Goal: Information Seeking & Learning: Learn about a topic

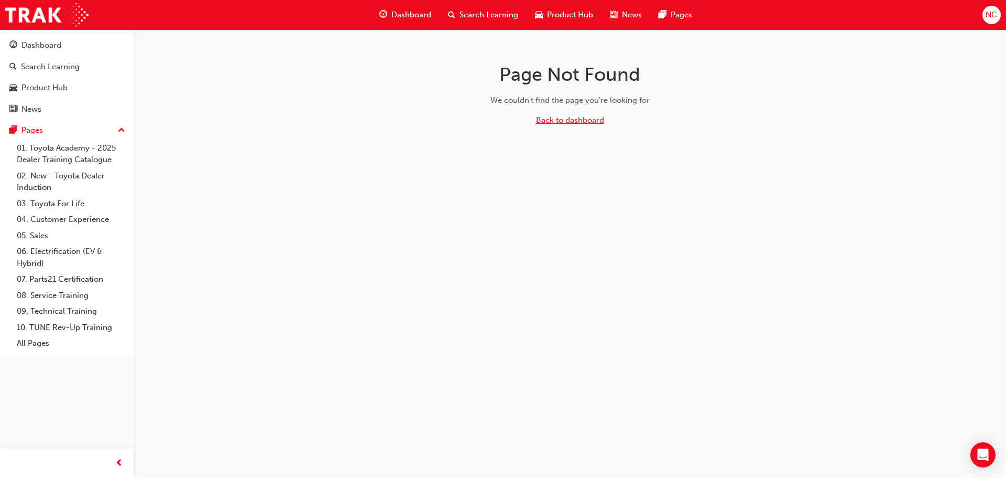
click at [561, 123] on link "Back to dashboard" at bounding box center [570, 119] width 68 height 9
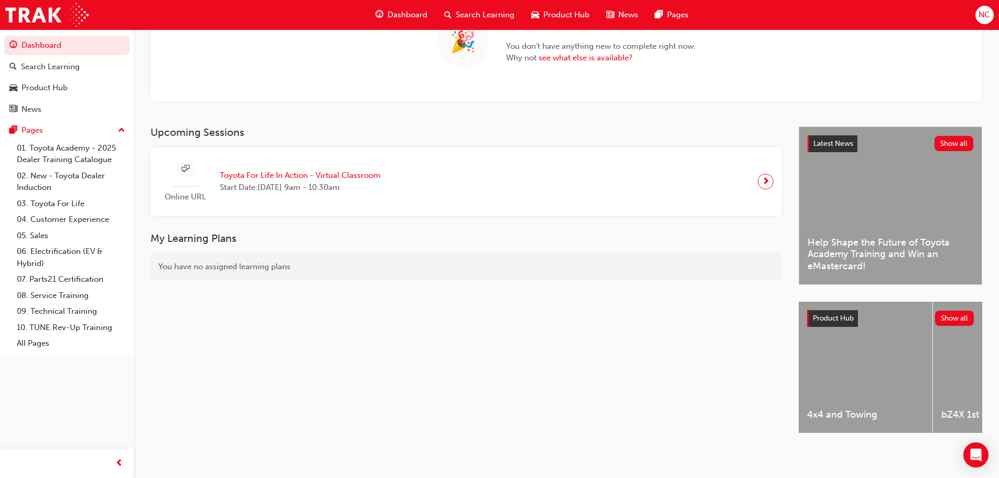
scroll to position [117, 0]
click at [47, 183] on link "02. New - Toyota Dealer Induction" at bounding box center [71, 182] width 117 height 28
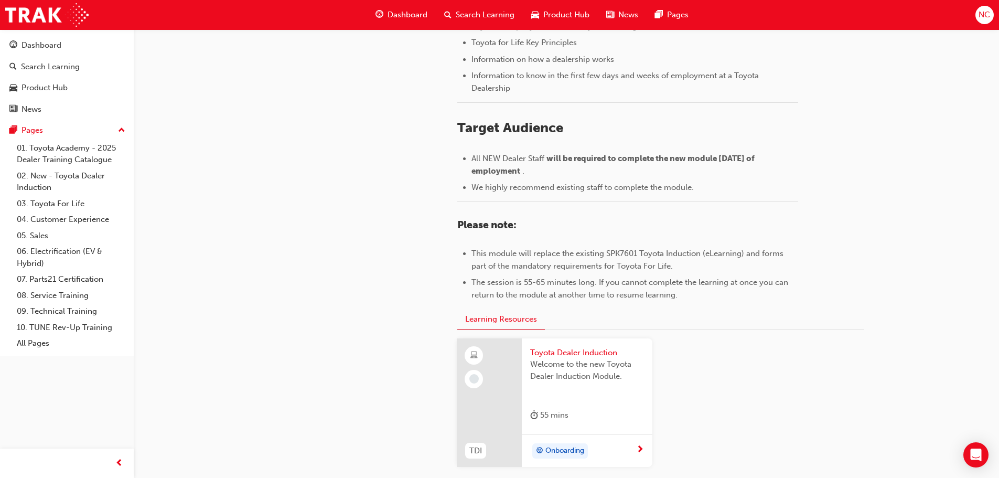
scroll to position [419, 0]
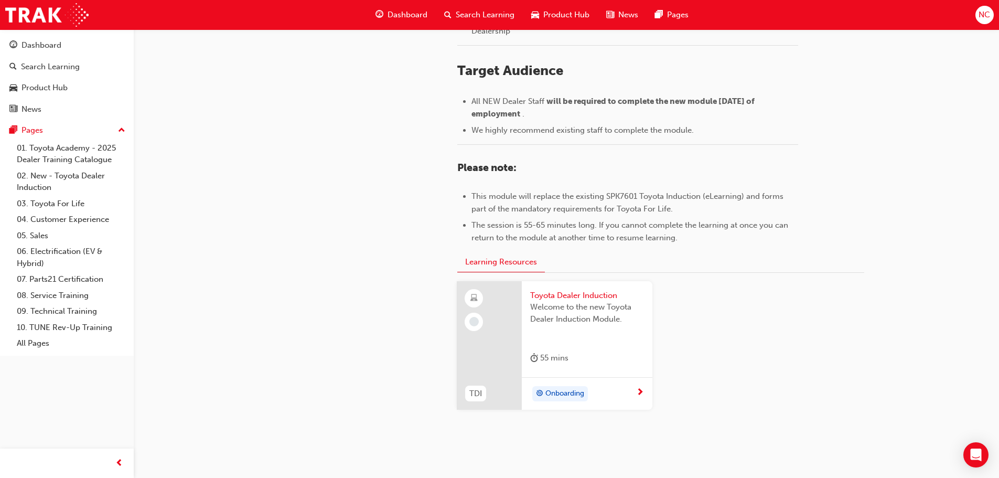
click at [551, 351] on div "55 mins" at bounding box center [549, 357] width 38 height 13
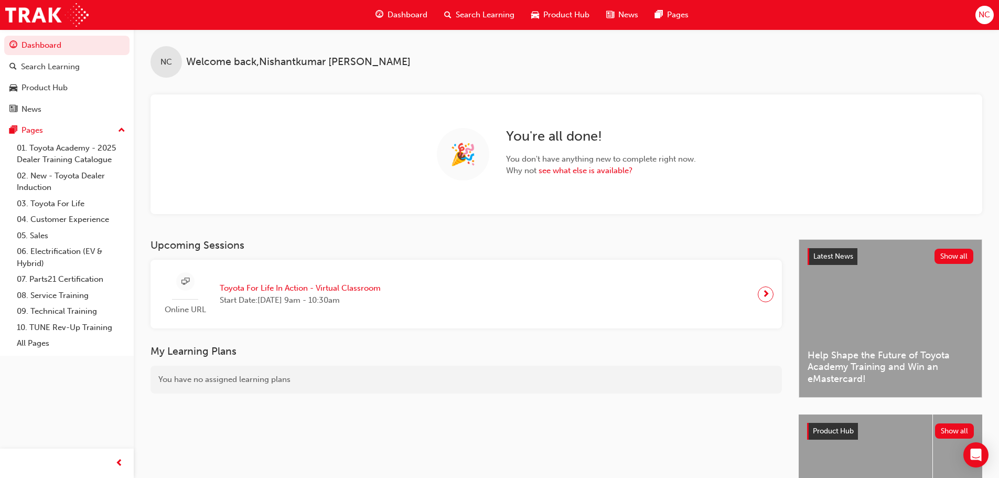
click at [768, 298] on span "next-icon" at bounding box center [766, 294] width 8 height 15
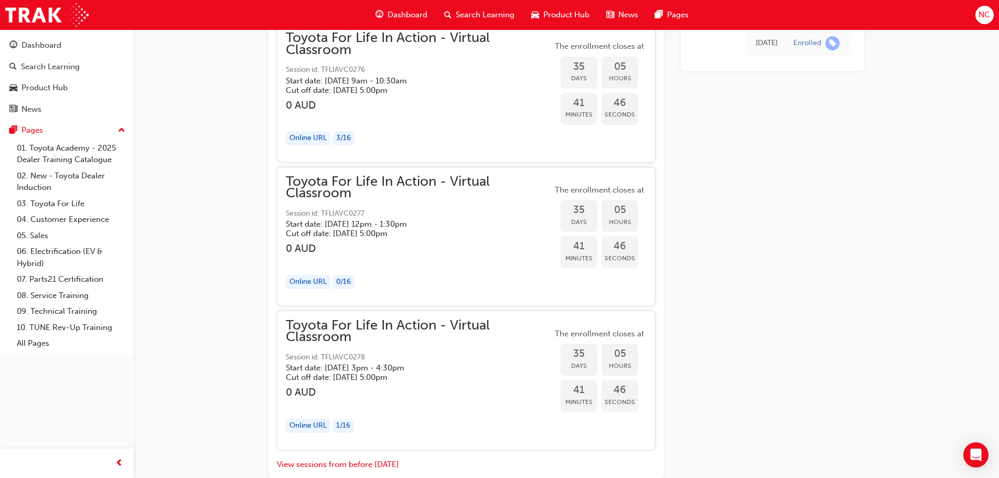
scroll to position [11510, 0]
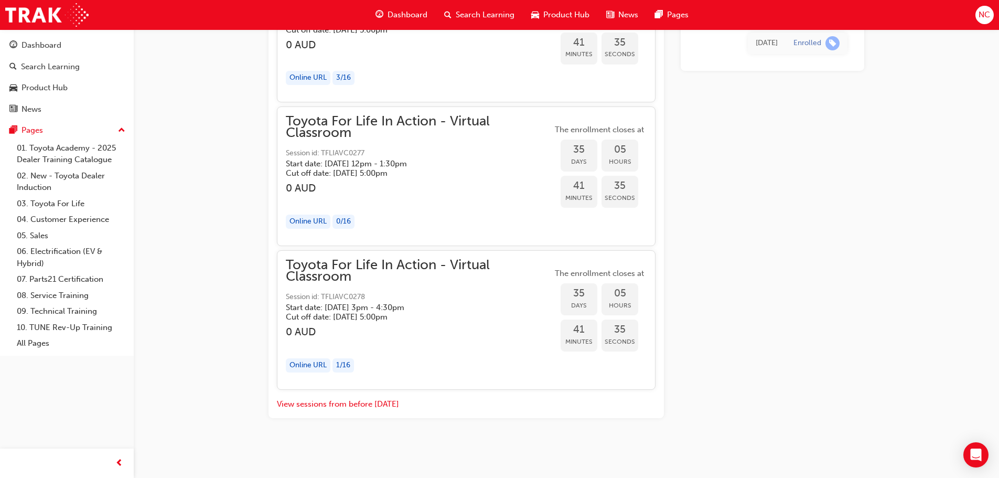
click at [400, 11] on span "Dashboard" at bounding box center [407, 15] width 40 height 12
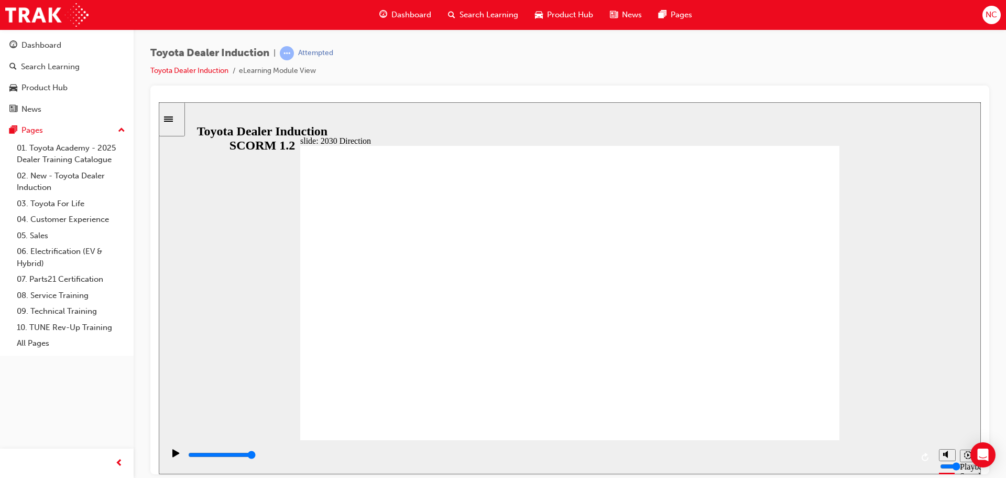
type input "3400"
type input "M"
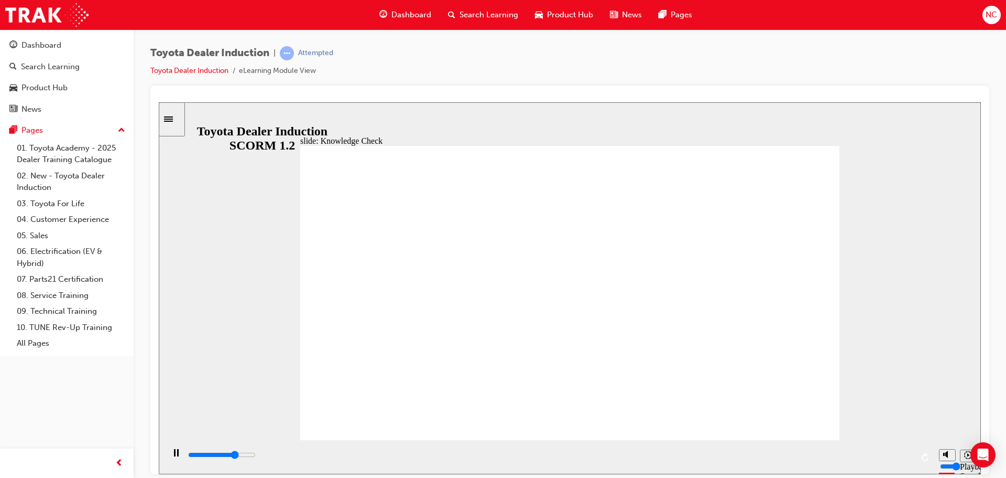
type input "3600"
type input "MO"
type input "4900"
type input "MOB"
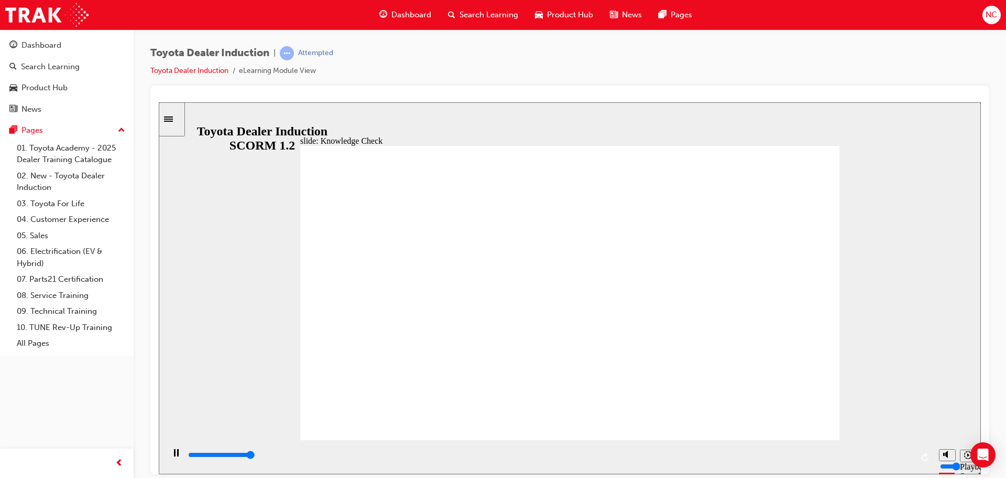
type input "MOB"
type input "5000"
type input "MOBI"
type input "MOBIL"
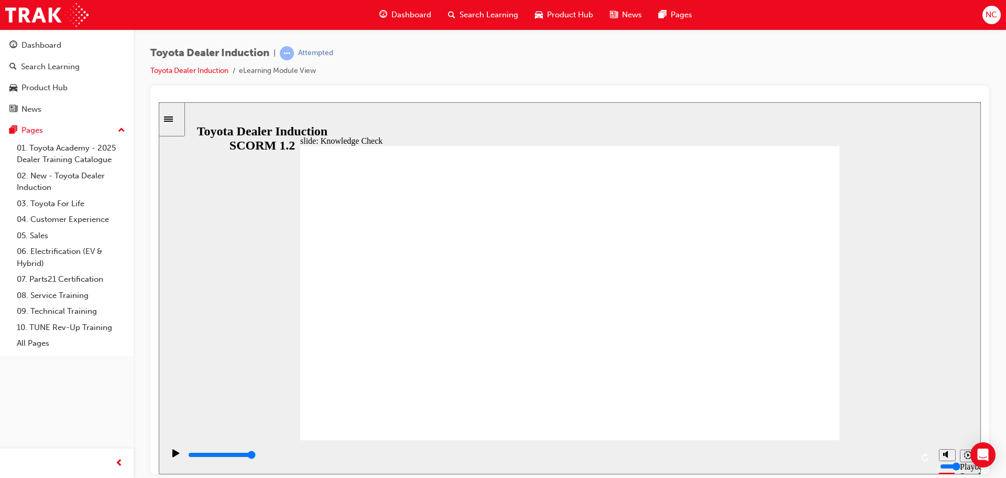
type input "MOBIL"
type input "MOBILI"
type input "MOBILIT"
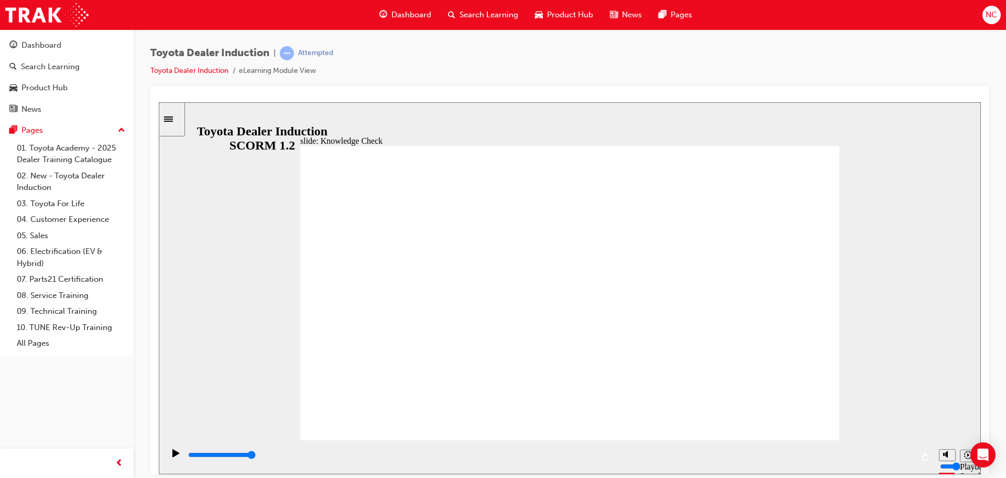
type input "MOBILITY"
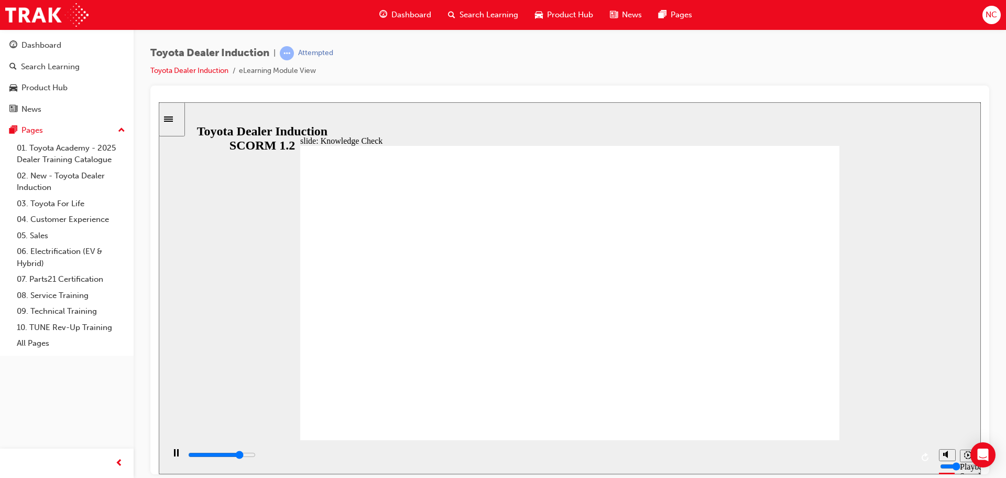
type input "5000"
type input "M"
type input "MO"
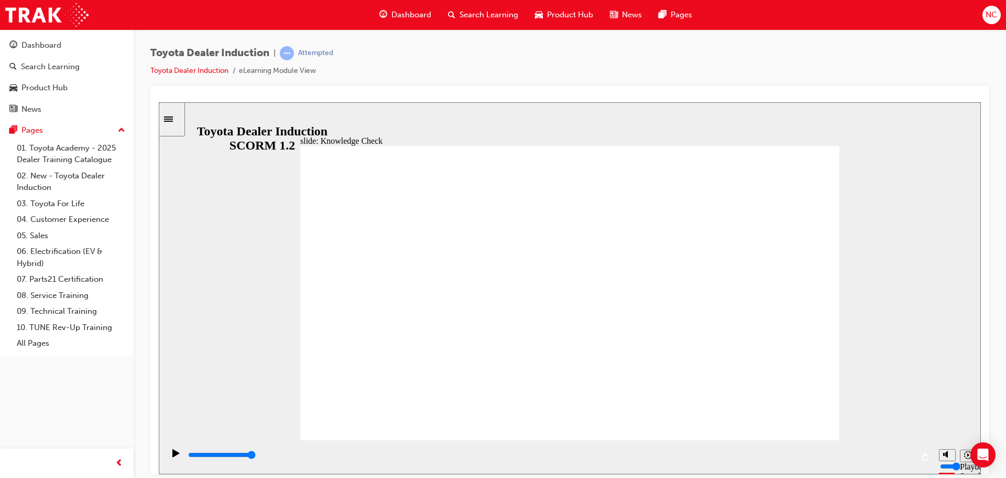
type input "MO"
type input "MOV"
type input "MOVE"
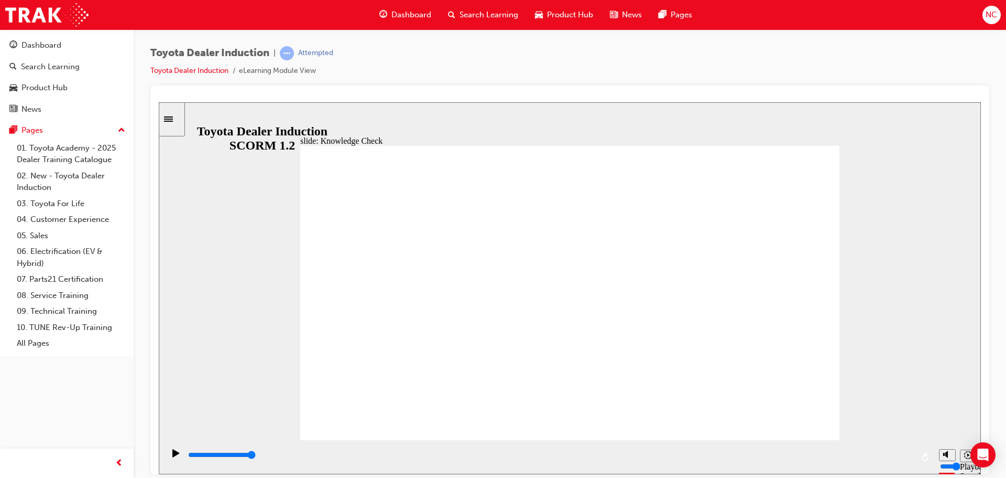
type input "MOVE"
type input "6500"
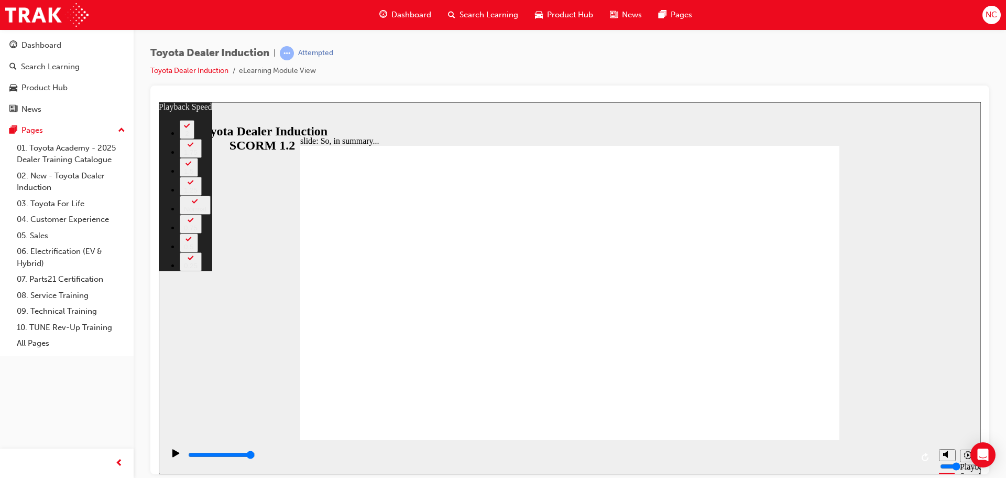
type input "5"
type input "22"
type input "1"
type input "22"
type input "1"
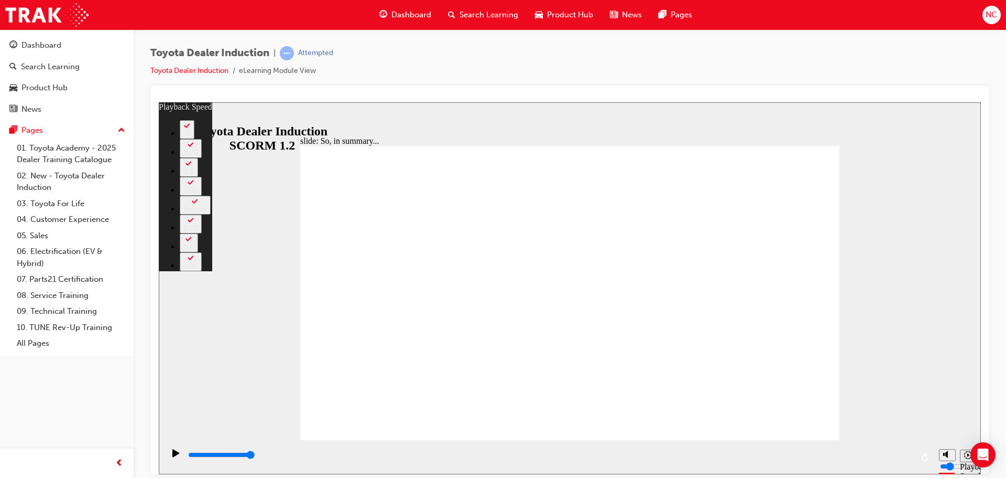
type input "28"
type input "3"
type input "28"
type input "3"
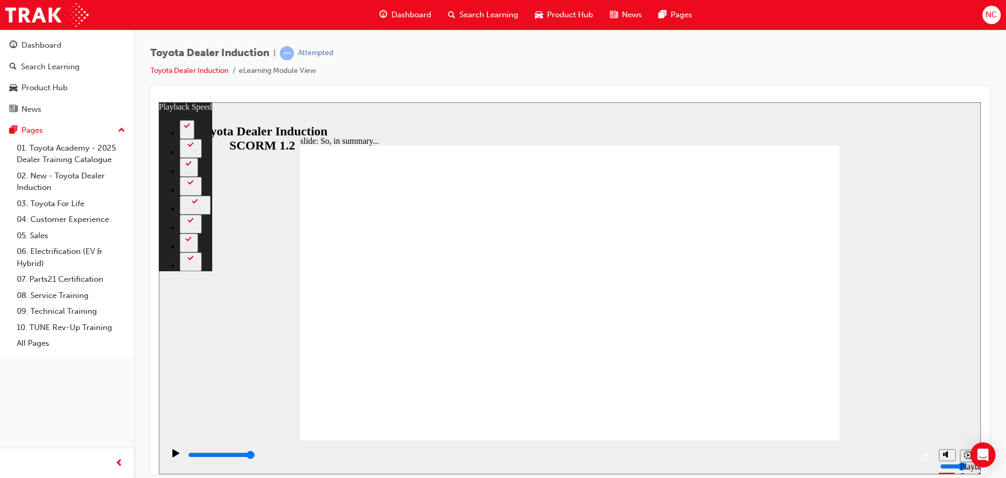
drag, startPoint x: 570, startPoint y: 419, endPoint x: 652, endPoint y: 427, distance: 82.2
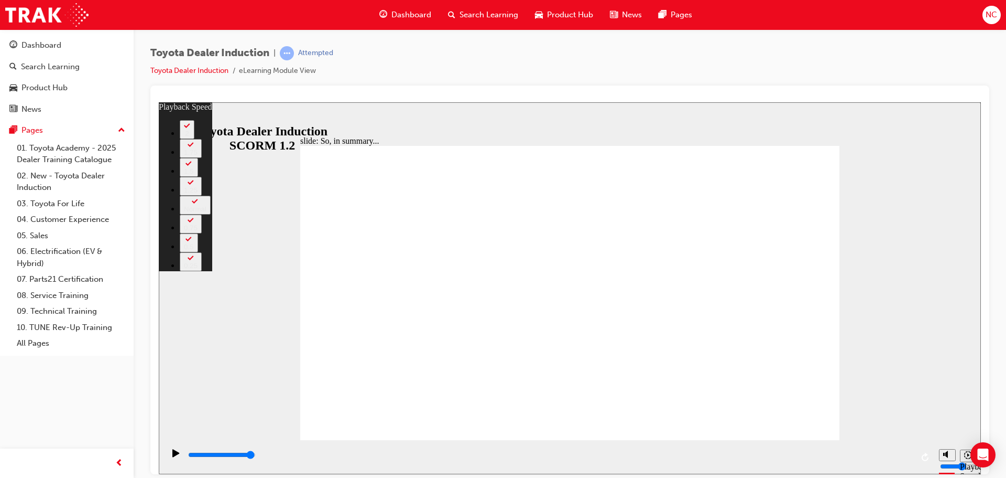
type input "128"
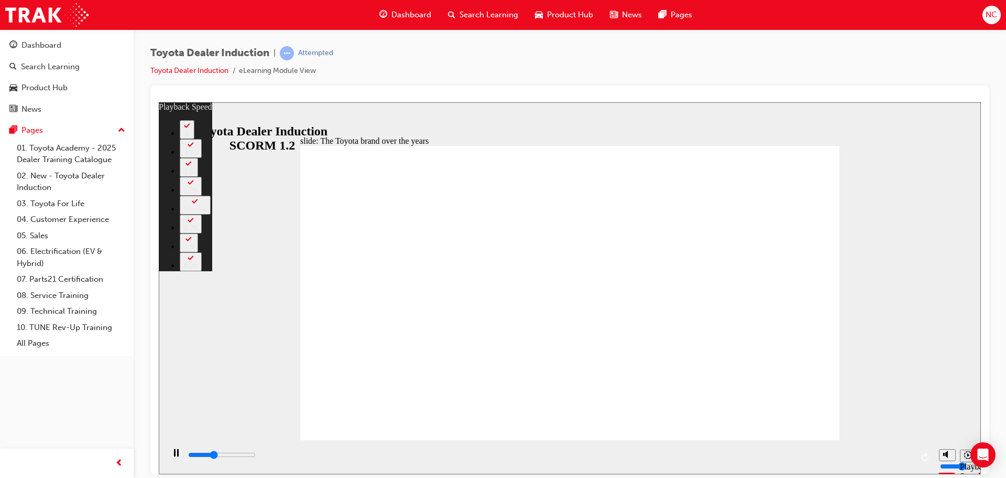
type input "3100"
type input "0"
type input "3400"
type input "0"
type input "3600"
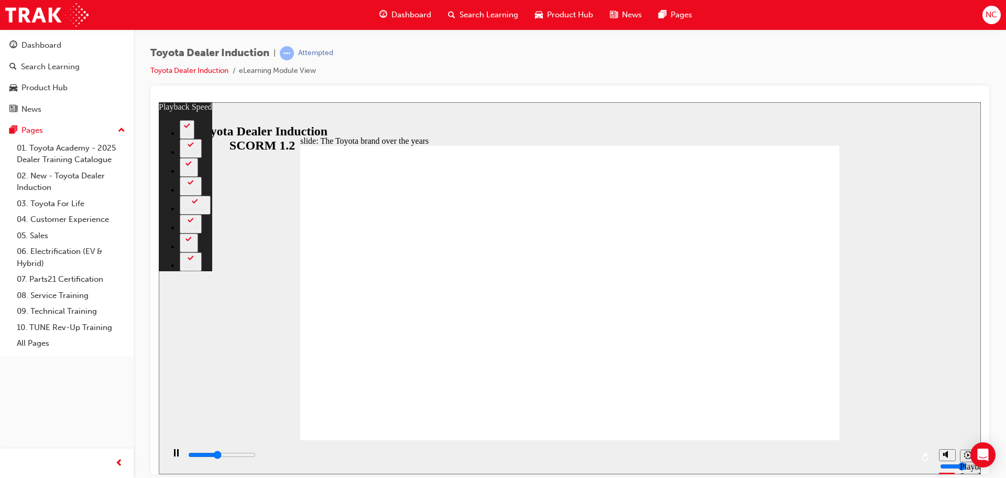
type input "1"
type input "3900"
type input "1"
type input "4200"
type input "1"
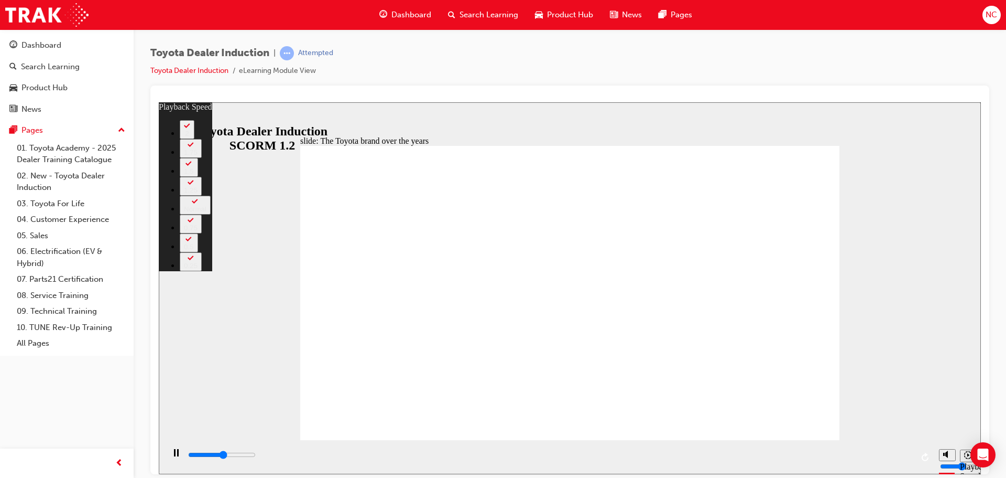
type input "4400"
type input "1"
type input "4700"
type input "2"
type input "5000"
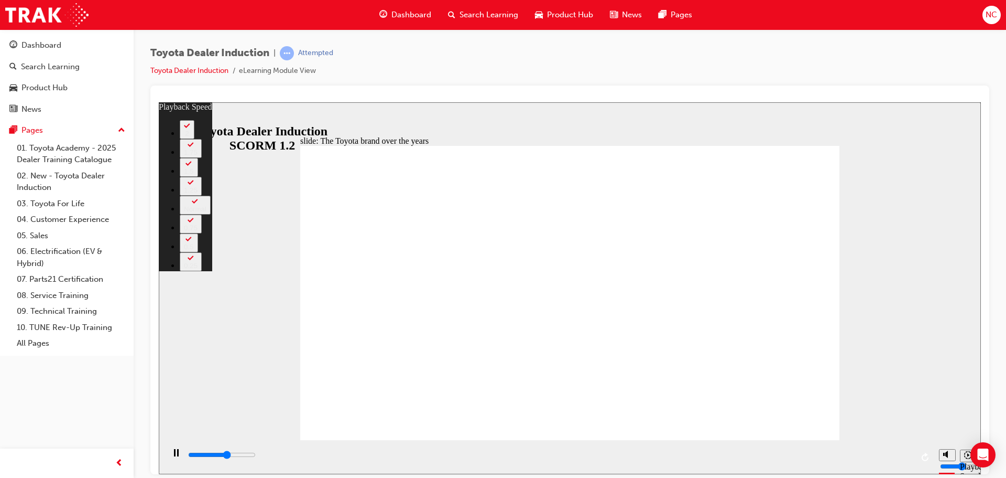
type input "2"
type input "5200"
type input "2"
type input "5500"
type input "2"
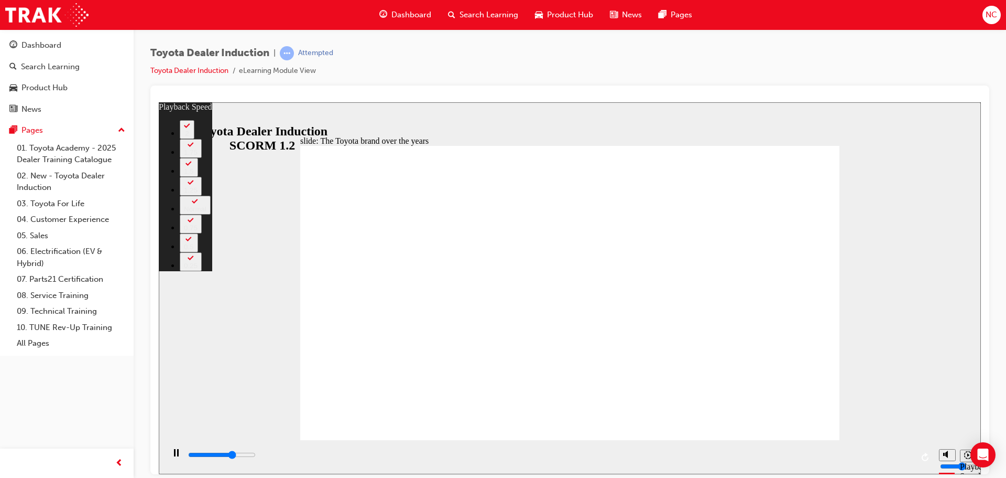
type input "5800"
type input "3"
type input "6000"
type input "3"
type input "6300"
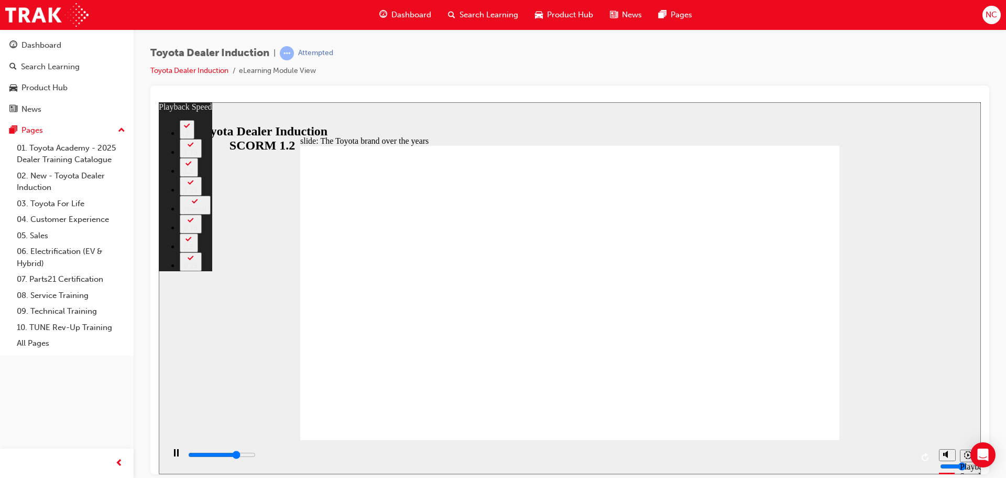
type input "3"
type input "6600"
type input "3"
type input "6800"
type input "4"
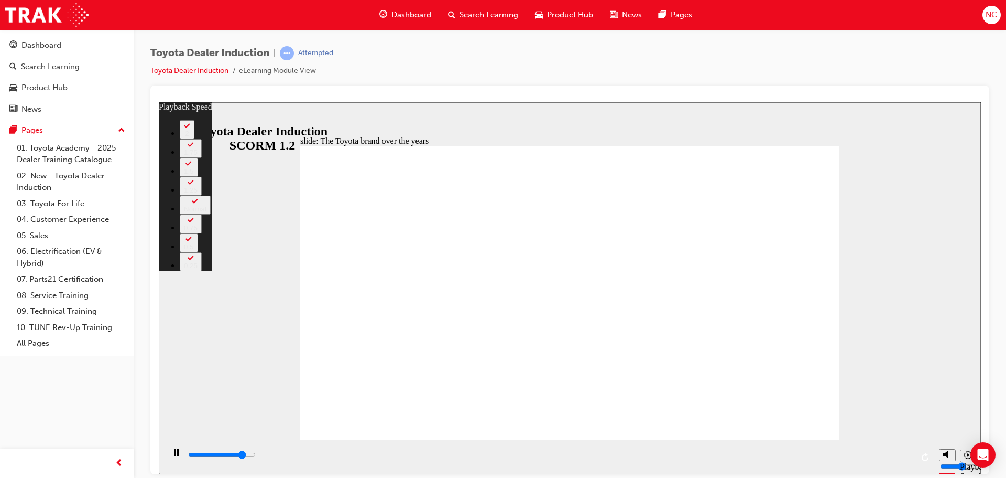
type input "7100"
type input "4"
type input "7400"
type input "4"
type input "7600"
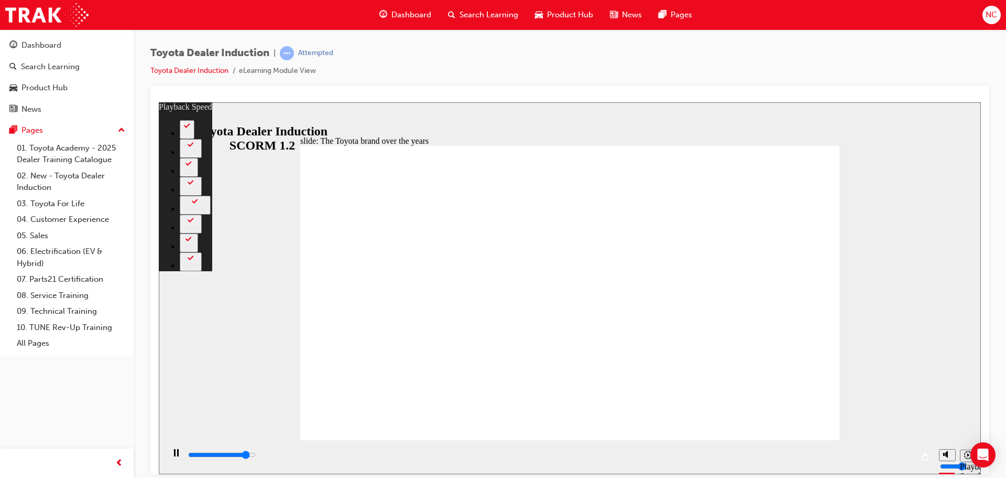
type input "5"
type input "7900"
type input "5"
type input "8100"
type input "5"
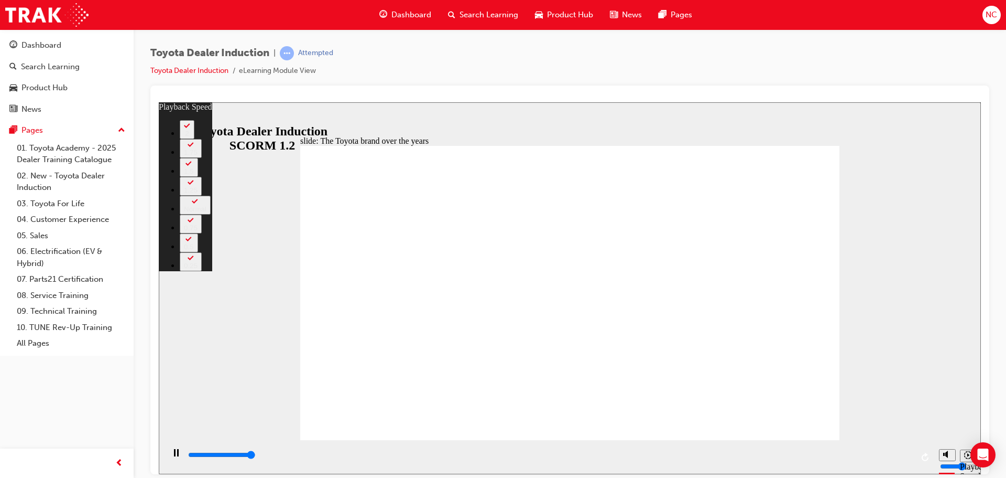
type input "8400"
type input "5"
type input "8400"
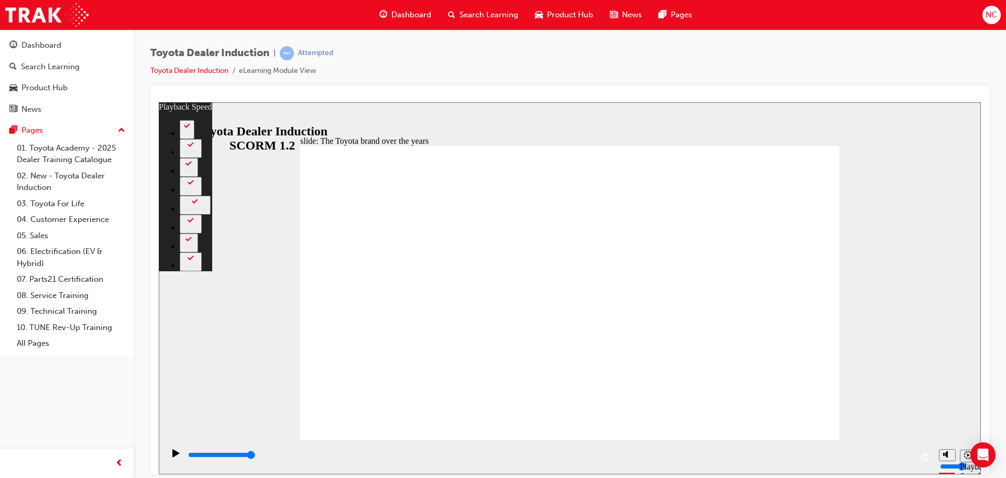
type input "165"
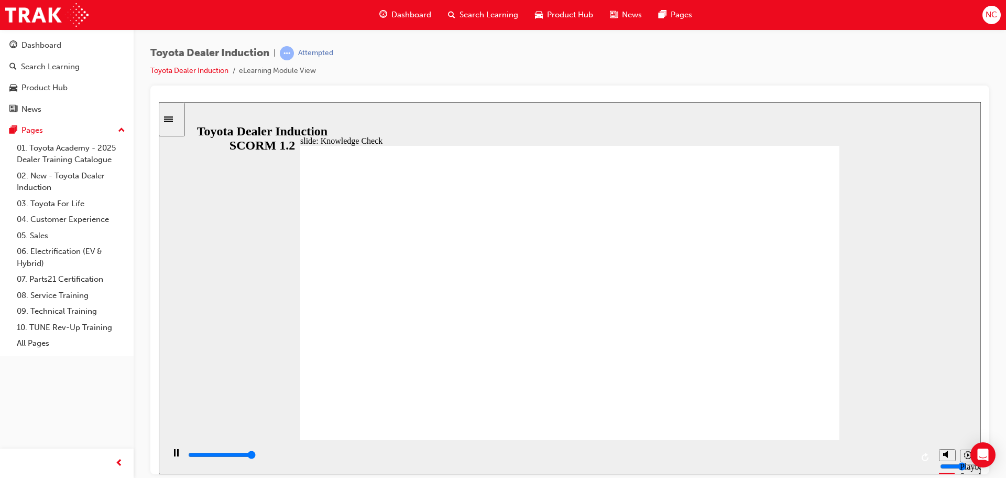
type input "5000"
radio input "false"
radio input "true"
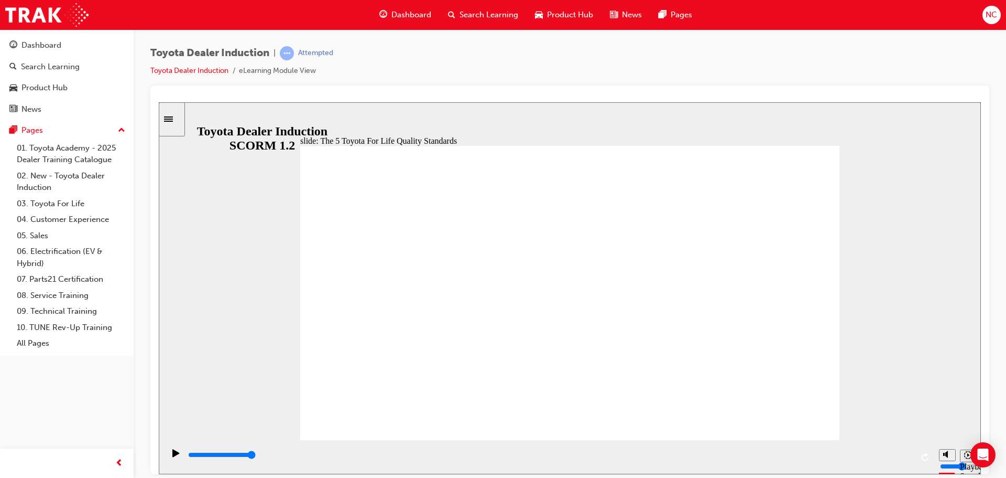
drag, startPoint x: 464, startPoint y: 393, endPoint x: 476, endPoint y: 381, distance: 16.7
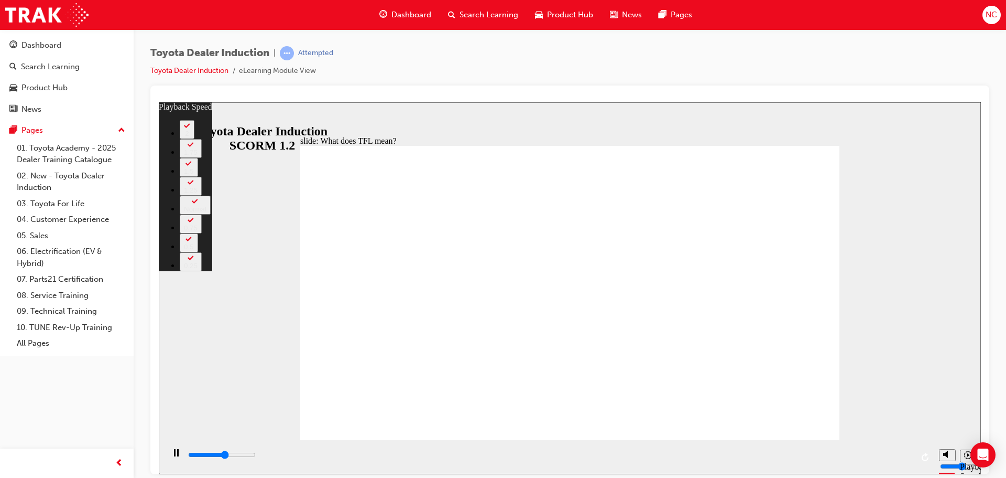
type input "6100"
type input "0"
type input "6300"
type input "1"
type input "6600"
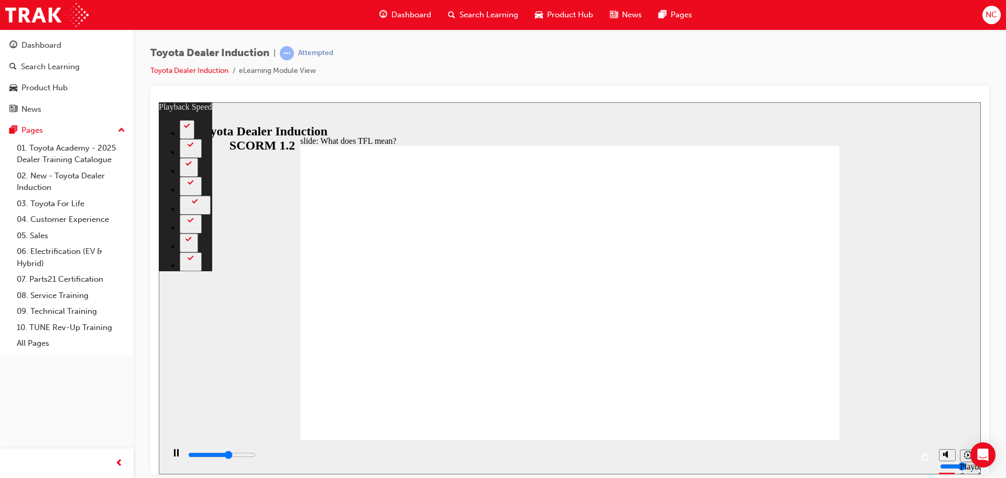
type input "1"
type input "6900"
type input "1"
type input "6900"
type input "1"
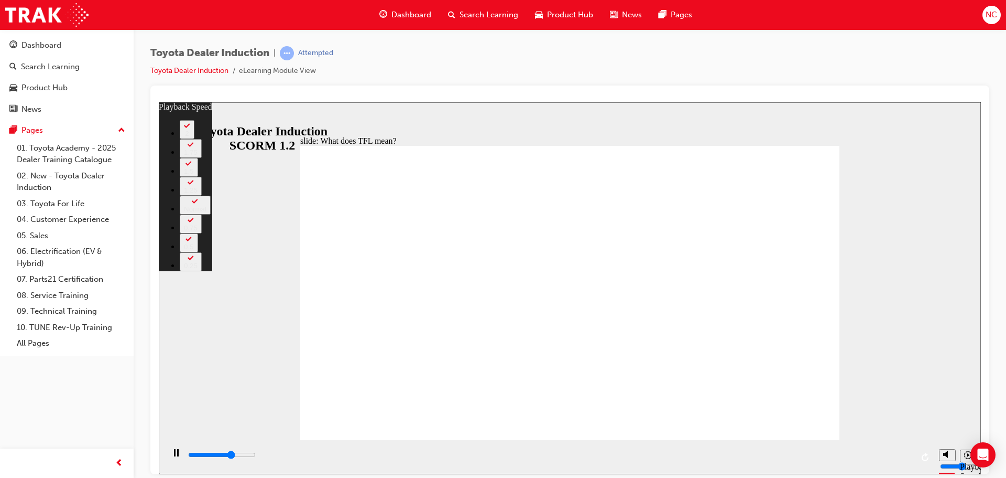
type input "7100"
type input "1"
type input "7100"
type input "1"
type input "7400"
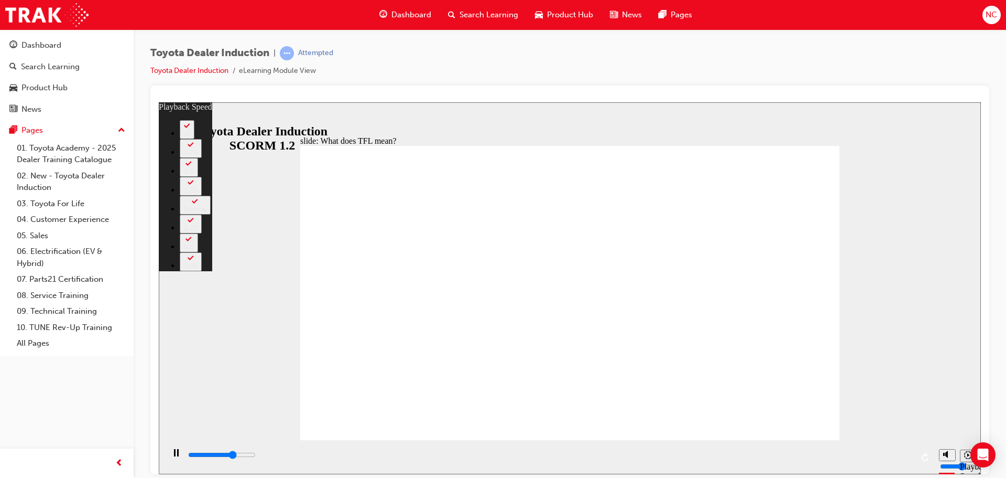
type input "2"
type input "7700"
type input "2"
type input "7900"
type input "2"
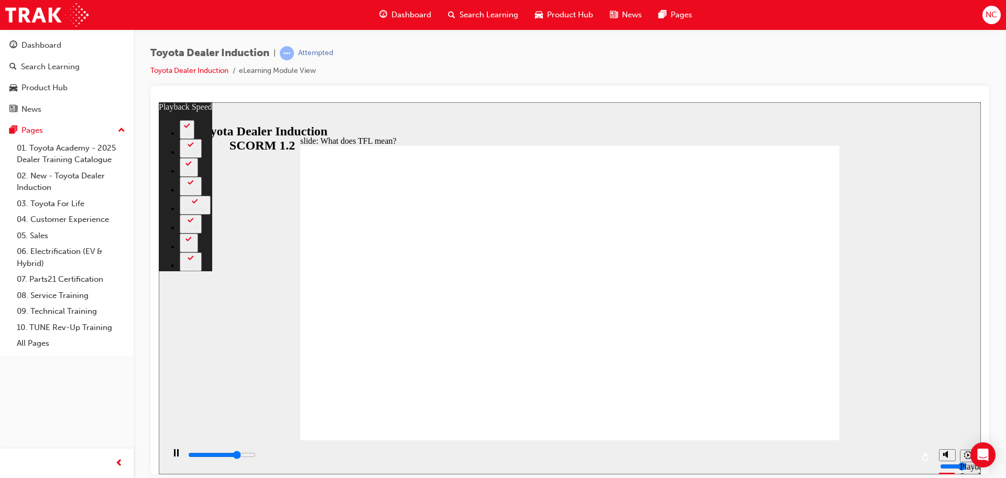
type input "8200"
type input "2"
type input "8500"
type input "3"
type input "8700"
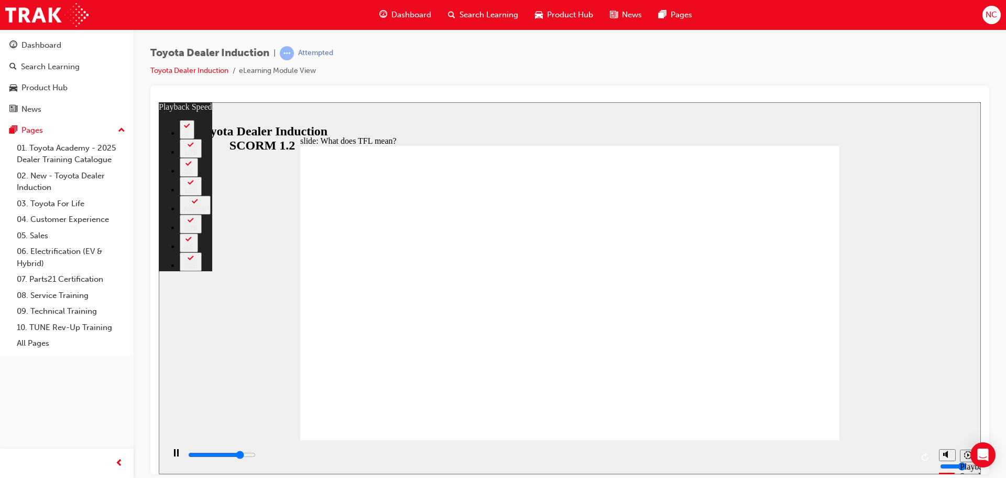
type input "3"
type input "9000"
type input "3"
type input "9300"
type input "3"
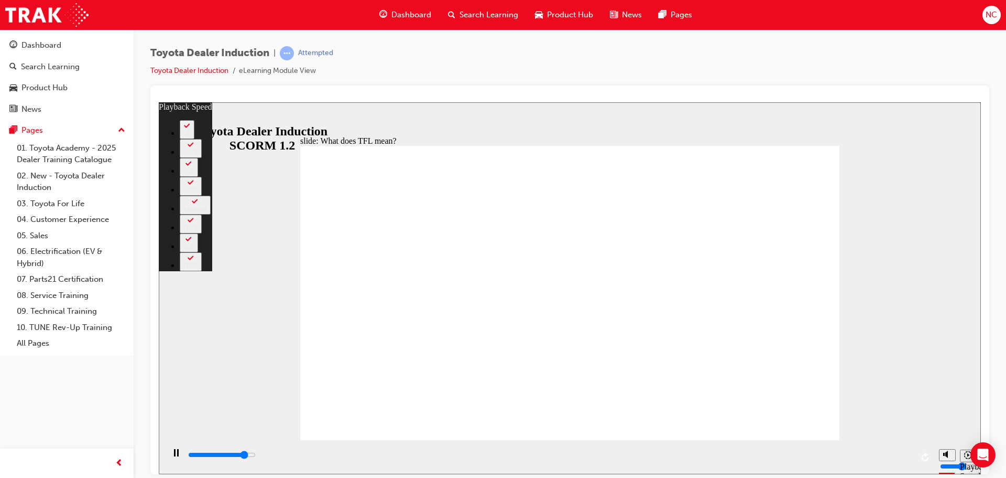
type input "9500"
type input "4"
type input "9800"
type input "4"
type input "9900"
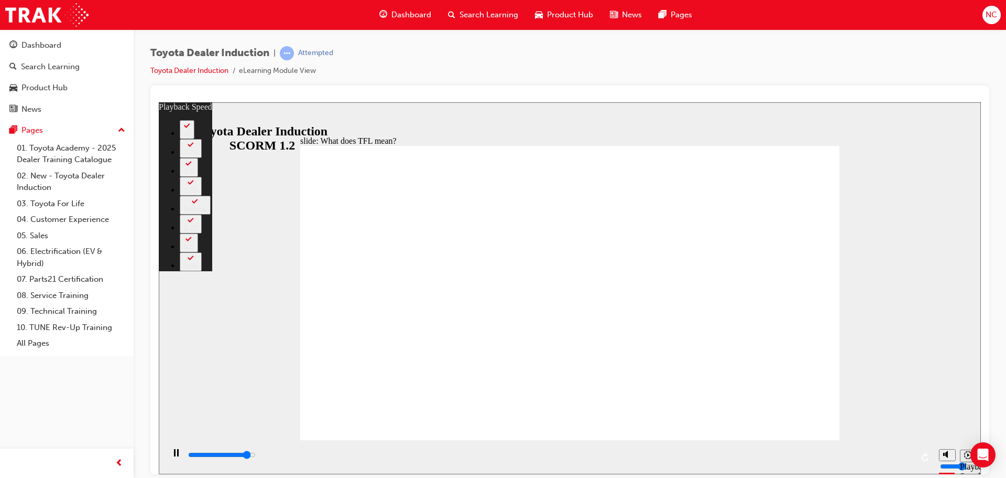
type input "10100"
type input "4"
type input "10300"
type input "5"
type input "10600"
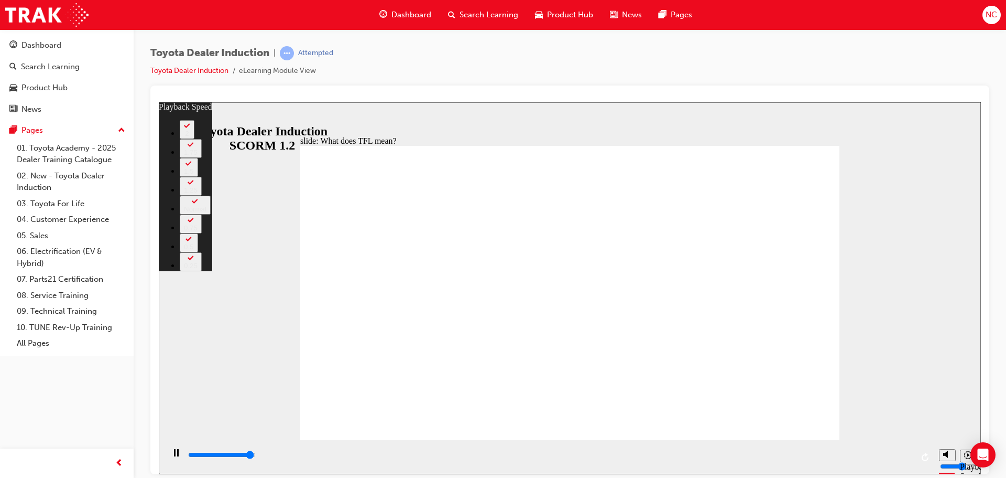
type input "5"
type input "10800"
drag, startPoint x: 668, startPoint y: 415, endPoint x: 737, endPoint y: 415, distance: 68.7
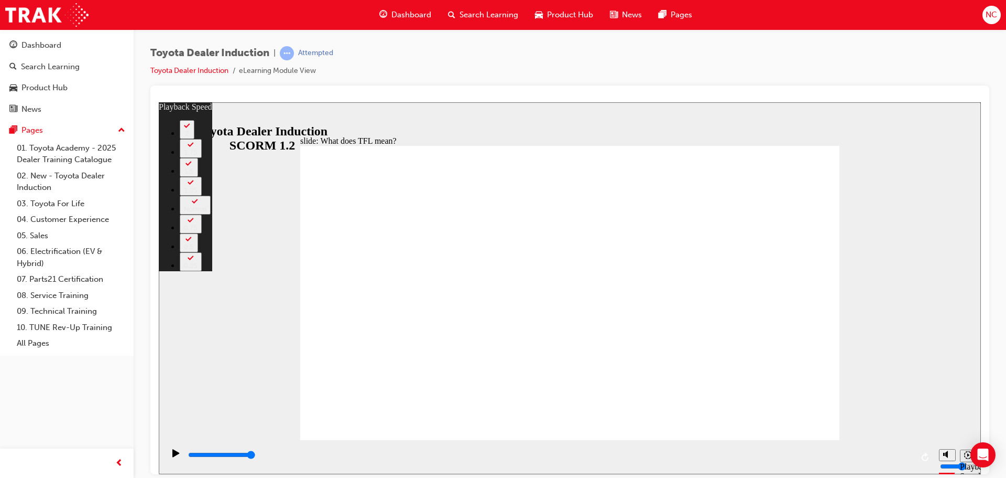
type input "139"
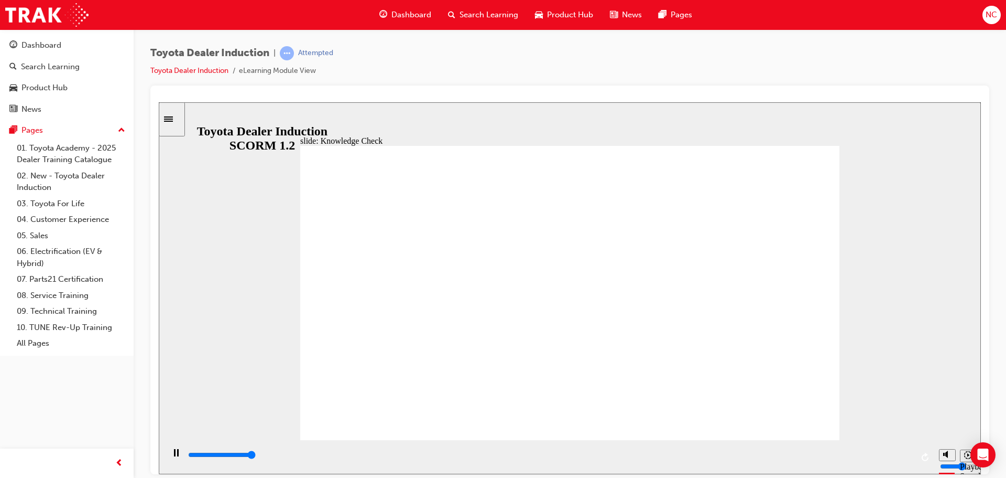
type input "5000"
radio input "true"
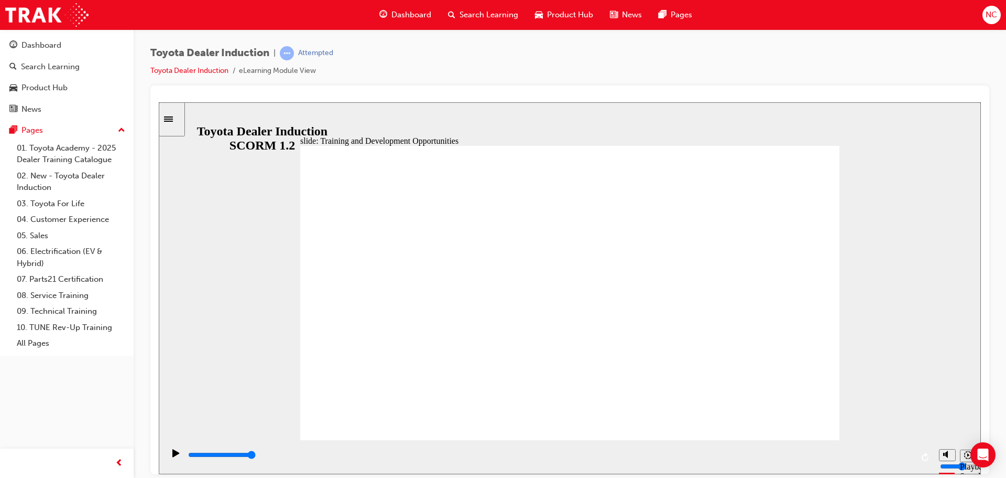
drag, startPoint x: 500, startPoint y: 269, endPoint x: 510, endPoint y: 260, distance: 13.7
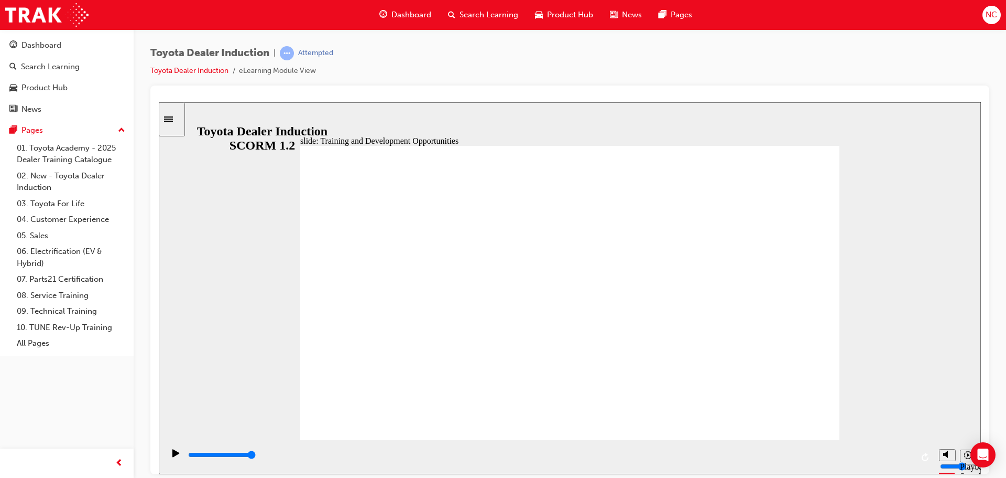
type input "5000"
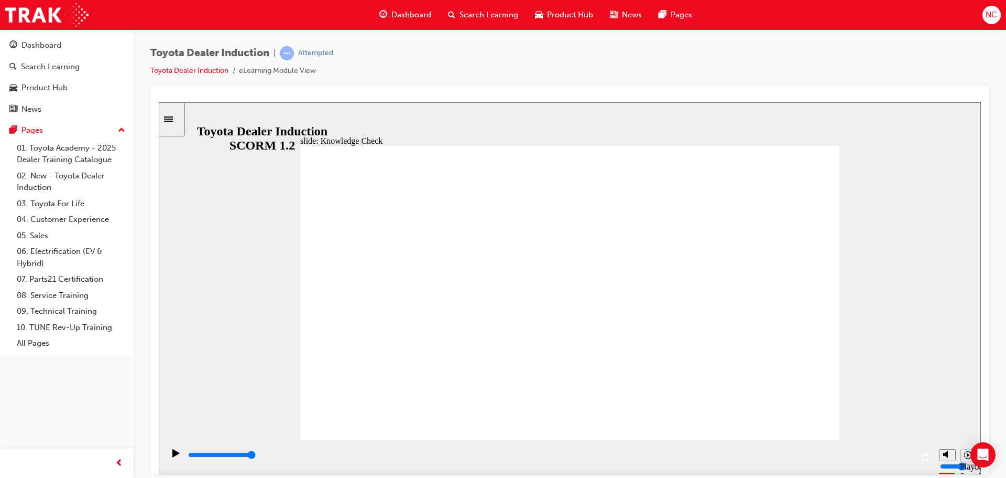
radio input "true"
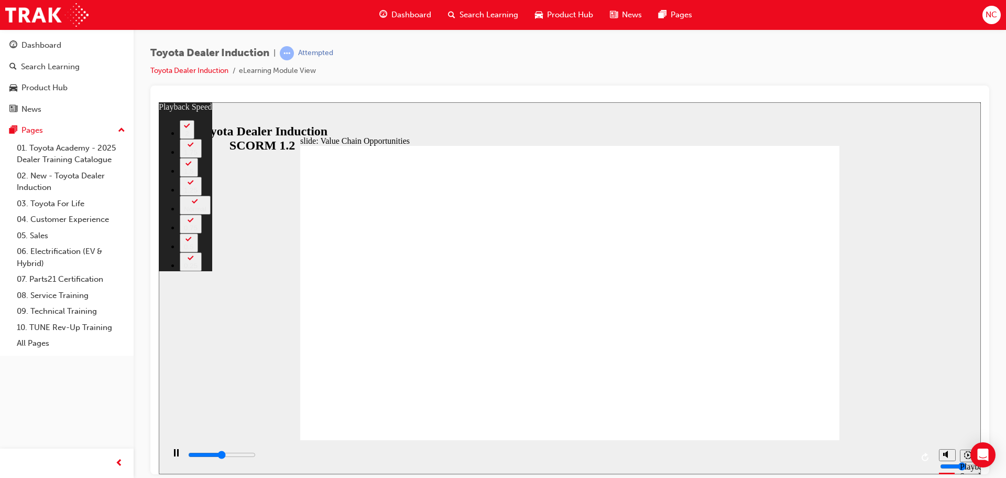
type input "5600"
type input "0"
type input "5900"
type input "1"
type input "6100"
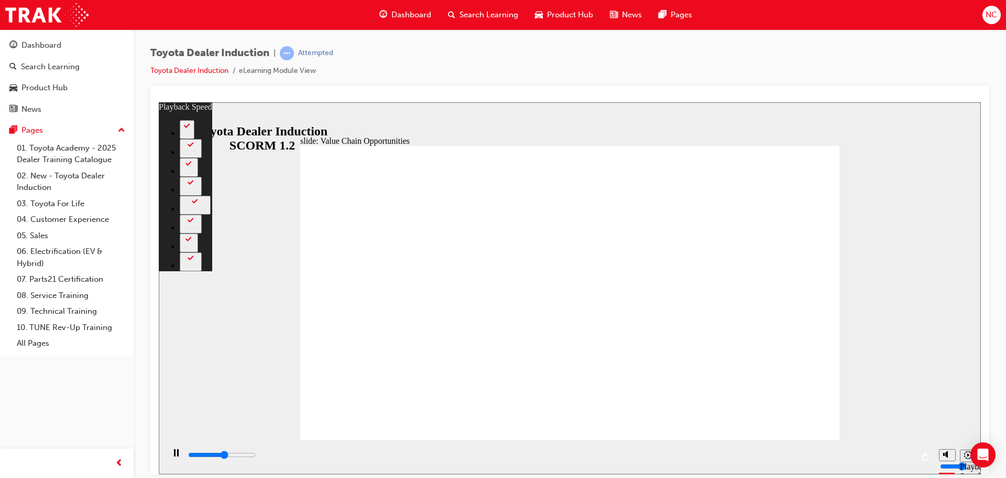
type input "1"
type input "6400"
type input "1"
type input "6700"
type input "1"
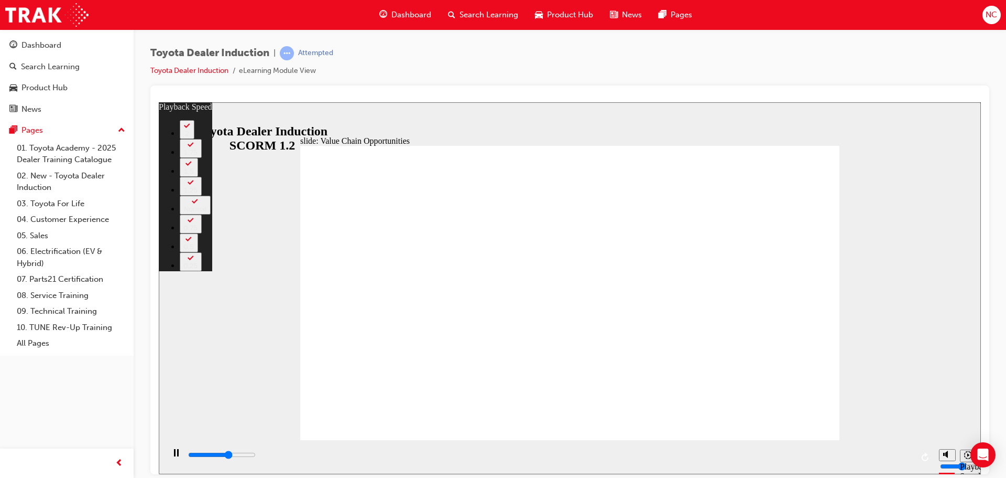
type input "6900"
type input "2"
type input "7200"
type input "2"
type input "7500"
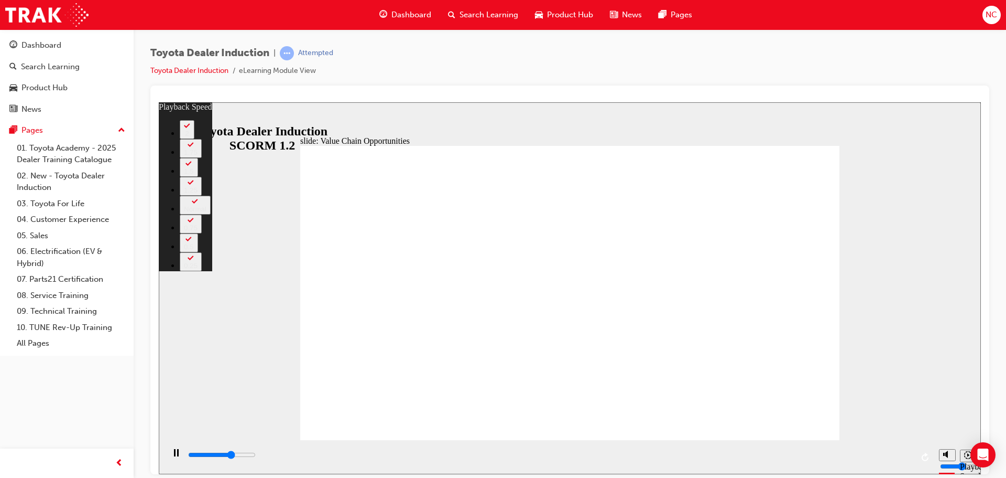
type input "2"
type input "7700"
type input "2"
type input "8000"
type input "3"
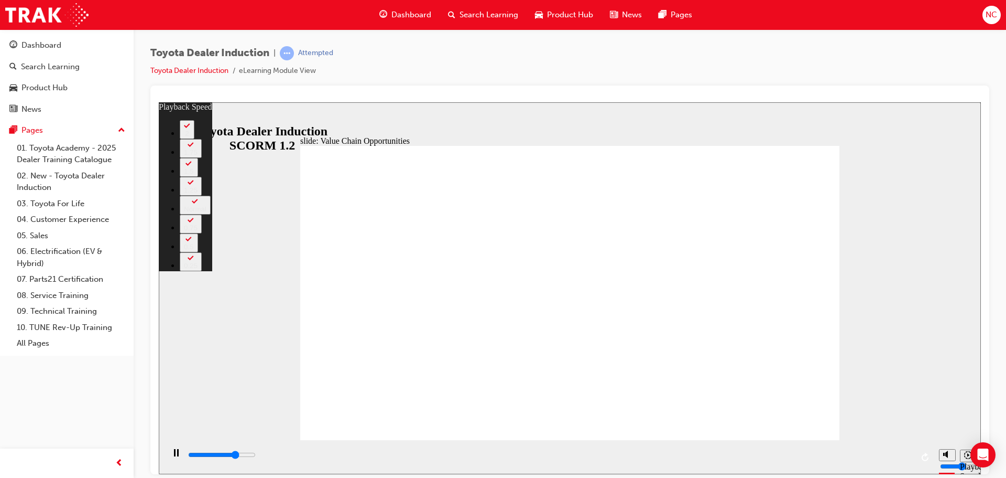
type input "8300"
type input "3"
type input "8500"
type input "3"
type input "8800"
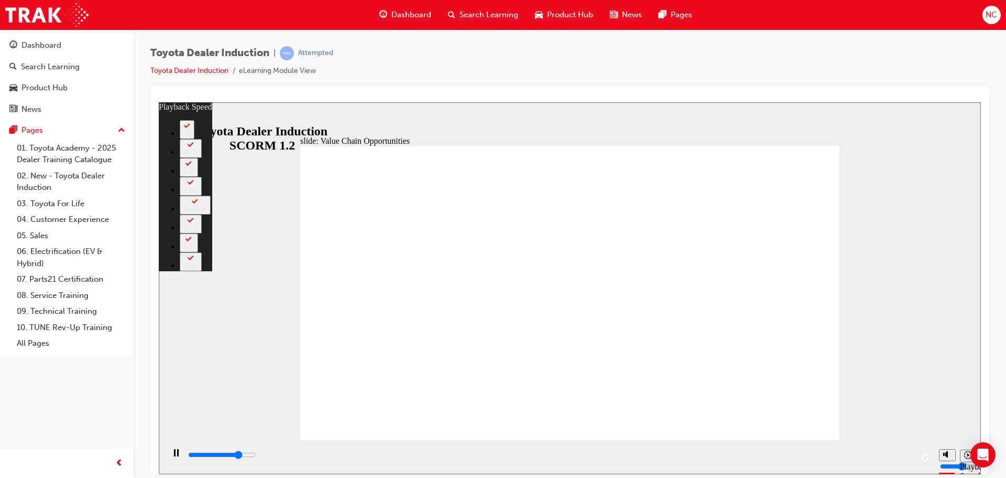
type input "3"
type input "9100"
type input "4"
type input "9300"
type input "4"
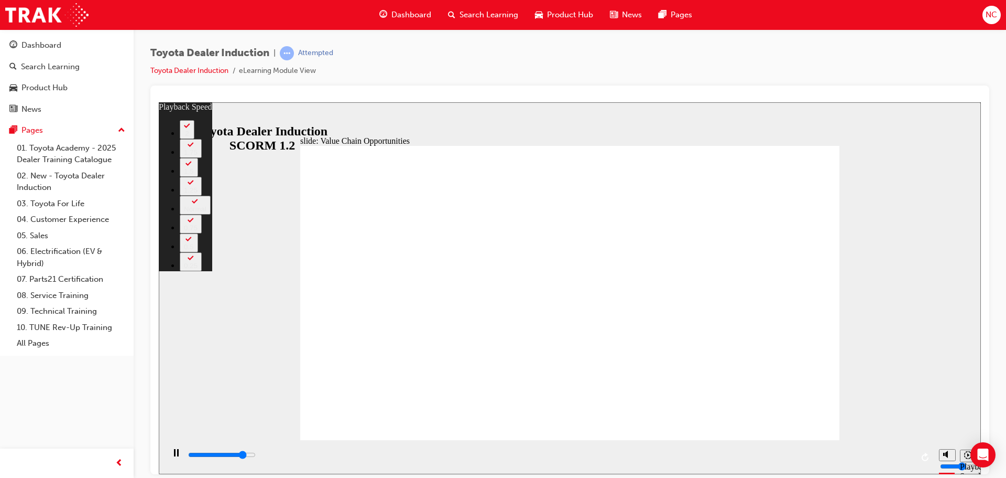
type input "9600"
type input "4"
type input "9900"
type input "5"
type input "10100"
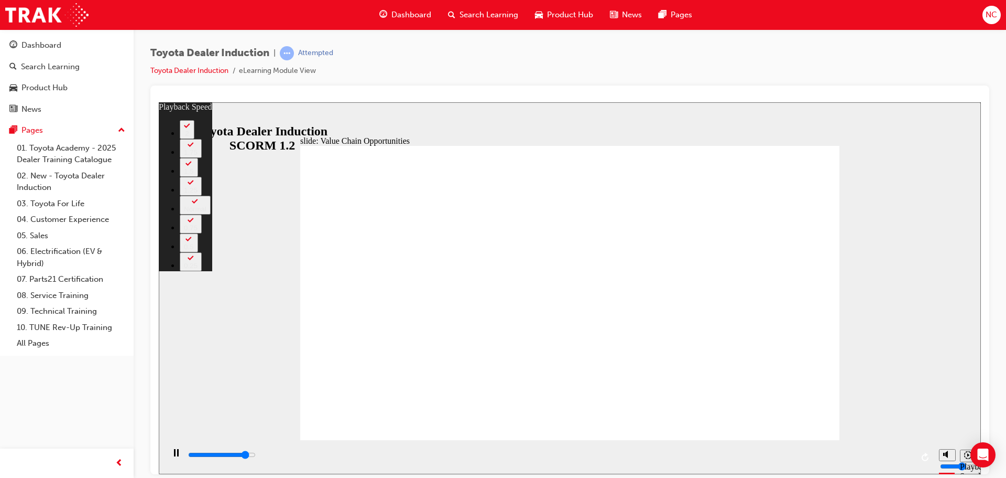
type input "5"
type input "10400"
type input "5"
type input "10700"
type input "5"
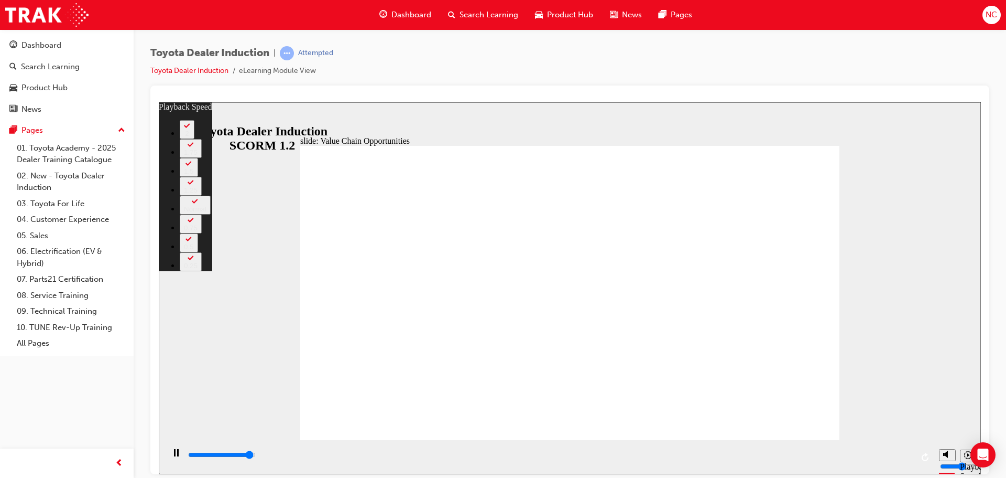
type input "10900"
type input "6"
type input "11200"
type input "6"
type input "11300"
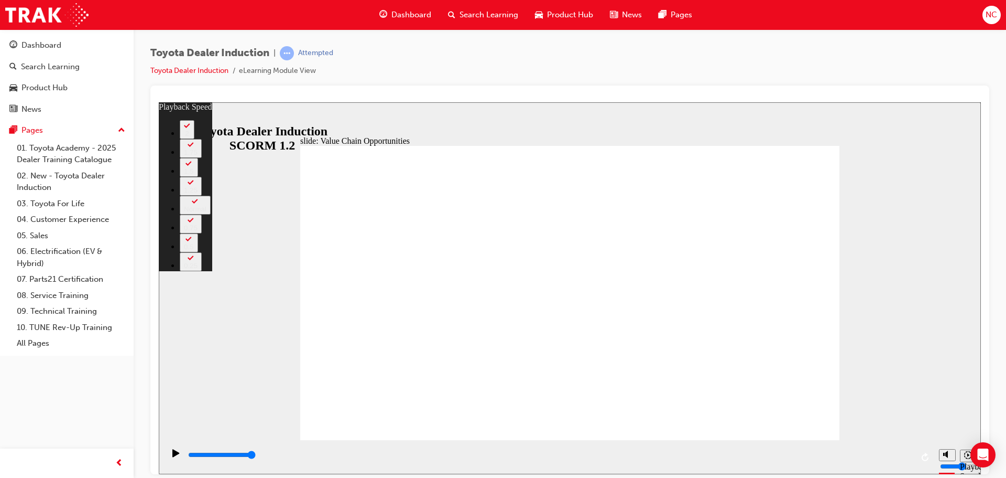
type input "7"
type input "64"
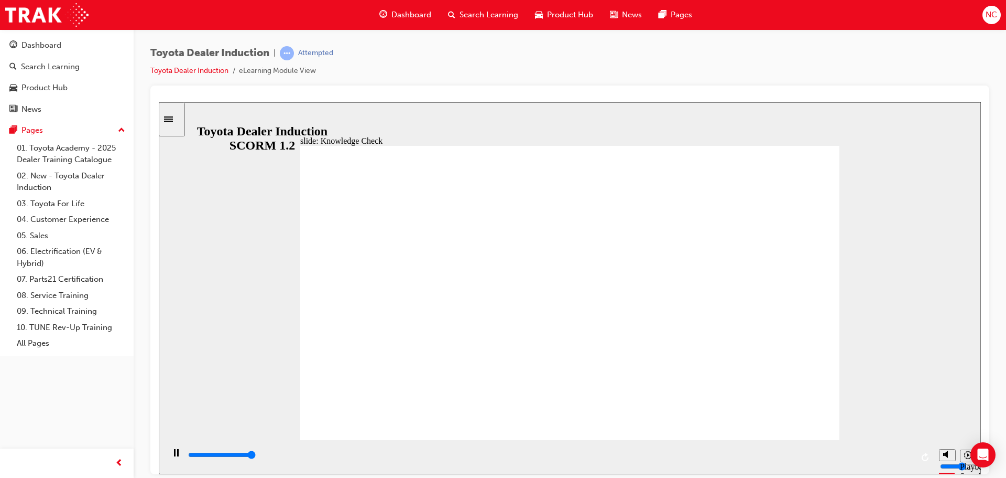
type input "5000"
radio input "true"
type input "5000"
radio input "false"
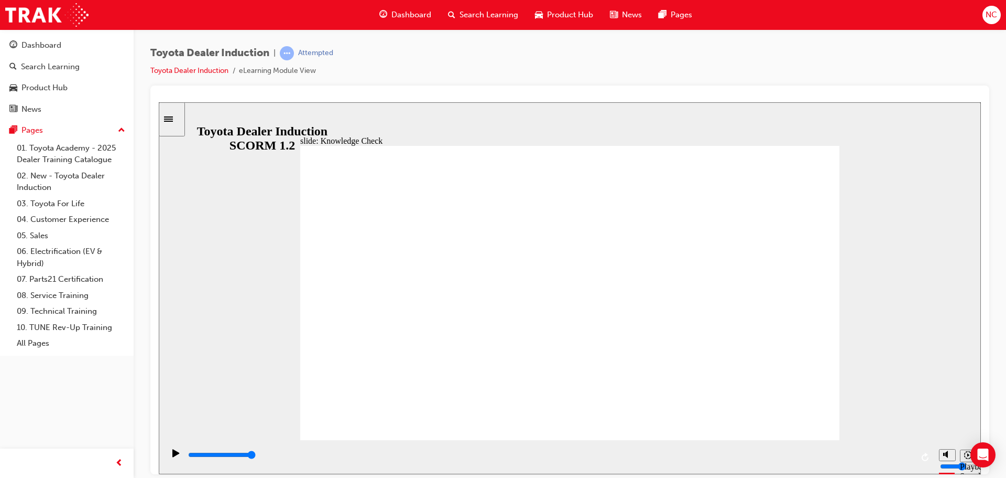
radio input "false"
radio input "true"
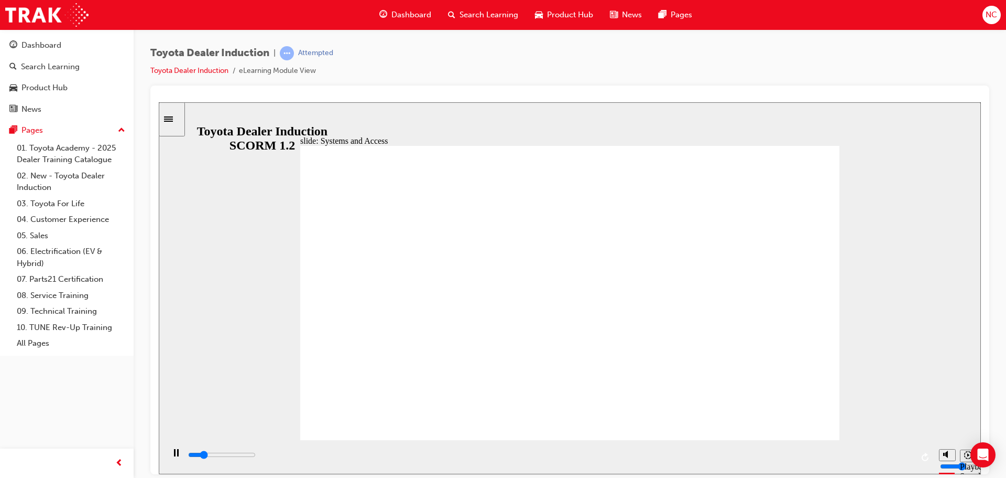
type input "14300"
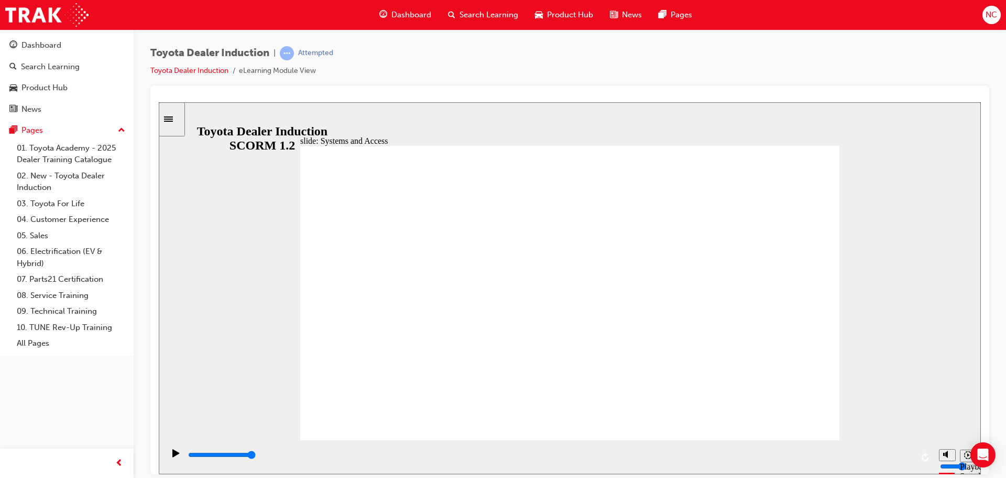
drag, startPoint x: 948, startPoint y: 432, endPoint x: 946, endPoint y: 424, distance: 8.5
type input "5"
click at [946, 424] on input "volume" at bounding box center [974, 426] width 68 height 8
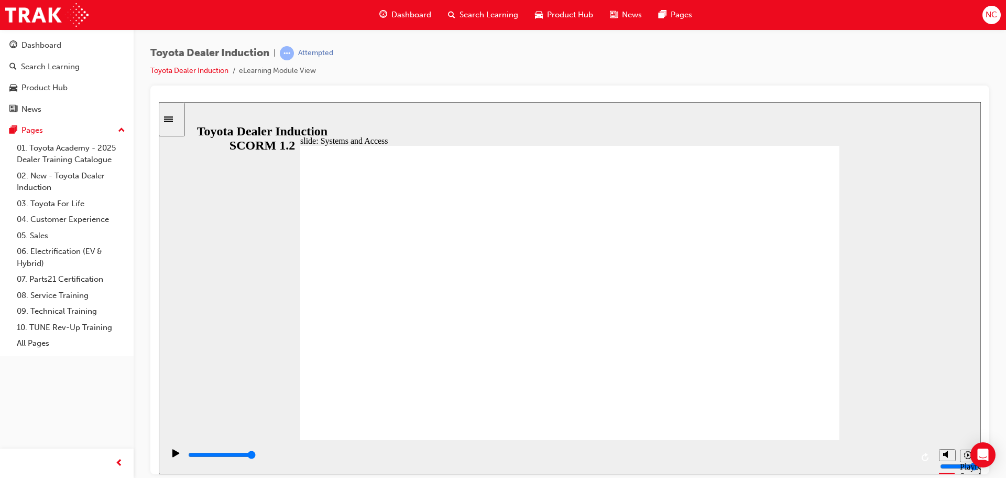
click at [173, 118] on icon "Sidebar Toggle" at bounding box center [168, 118] width 9 height 5
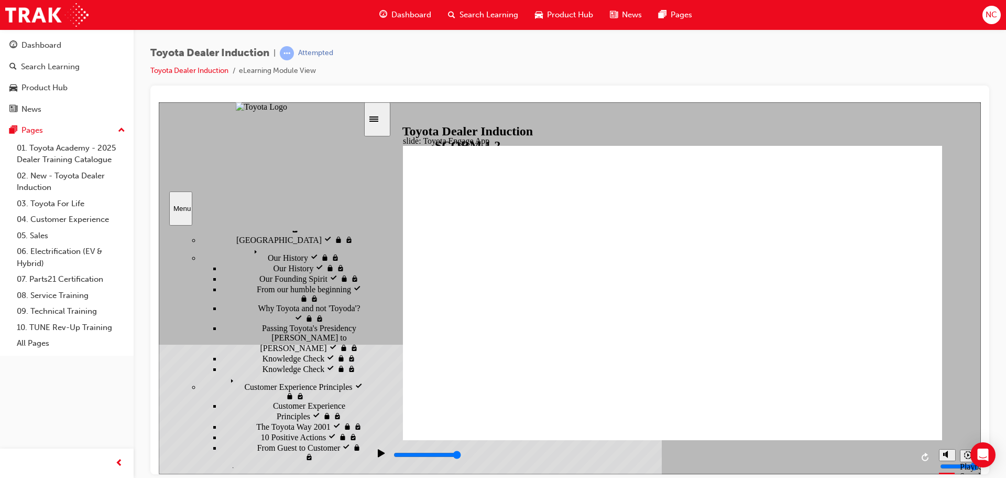
scroll to position [157, 0]
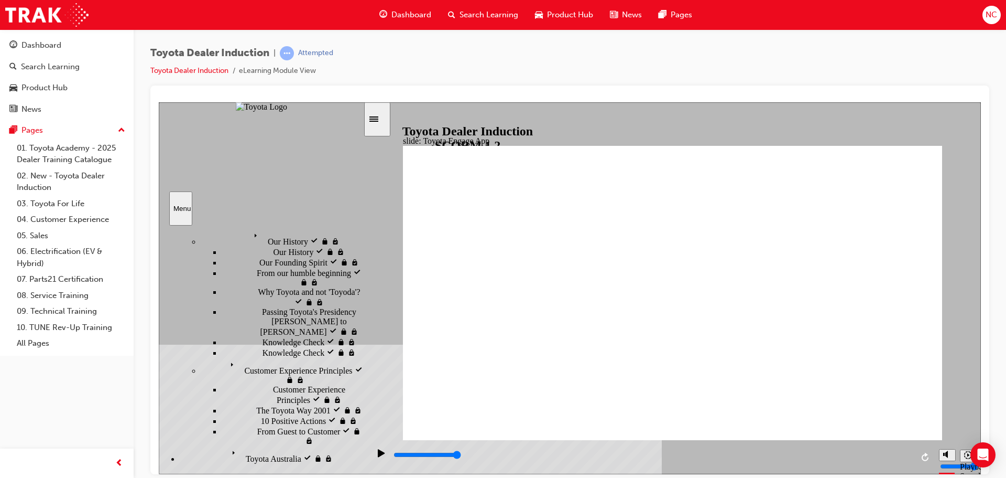
click at [378, 121] on icon "Sidebar Toggle" at bounding box center [374, 118] width 9 height 5
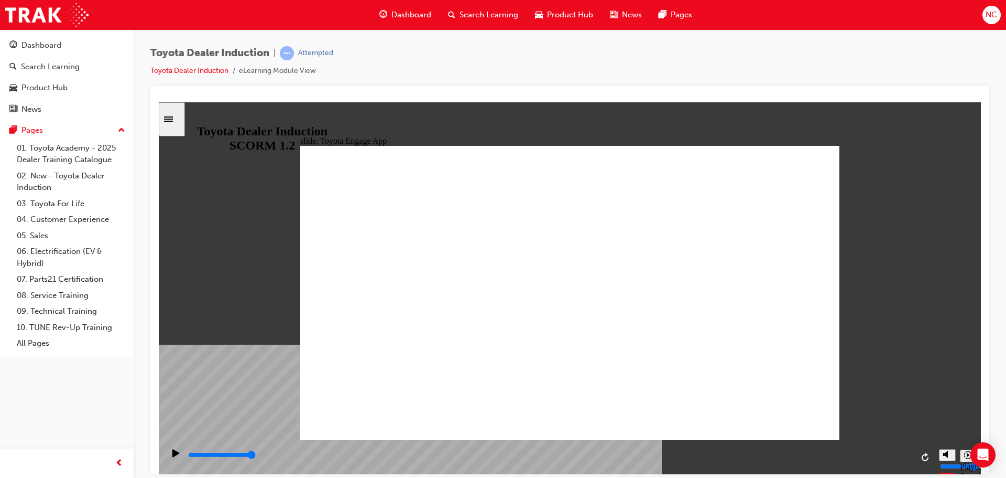
type input "13300"
